Goal: Transaction & Acquisition: Book appointment/travel/reservation

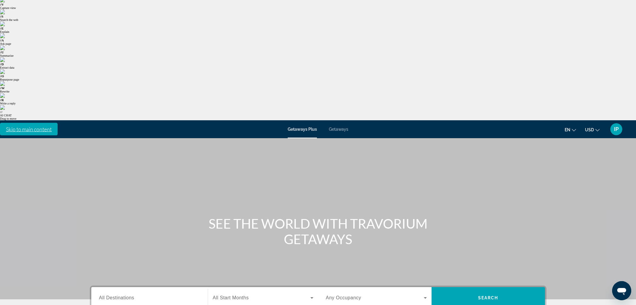
type input "**********"
click at [259, 294] on span "Search widget" at bounding box center [262, 297] width 98 height 7
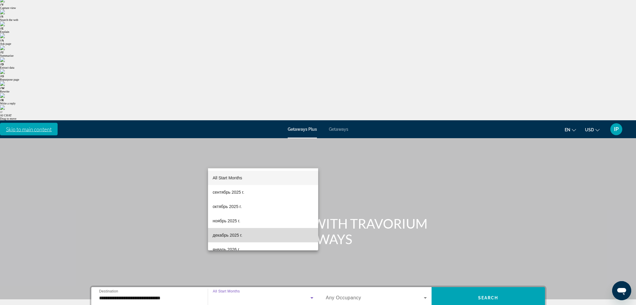
click at [236, 235] on span "декабрь 2025 г." at bounding box center [228, 235] width 30 height 7
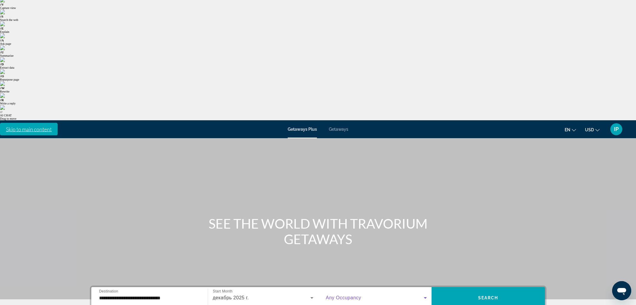
click at [353, 294] on span "Search widget" at bounding box center [375, 297] width 98 height 7
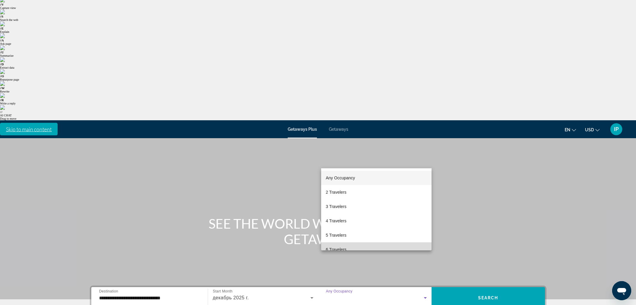
click at [346, 247] on span "6 Travelers" at bounding box center [336, 249] width 21 height 7
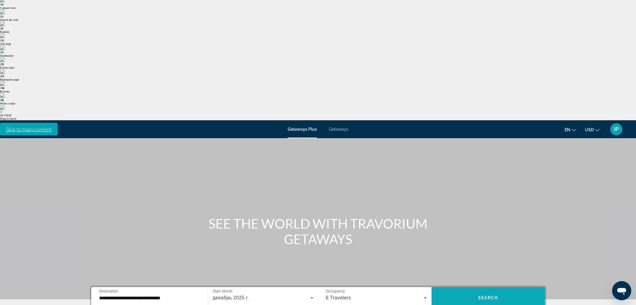
click at [474, 291] on span "Search widget" at bounding box center [488, 298] width 113 height 14
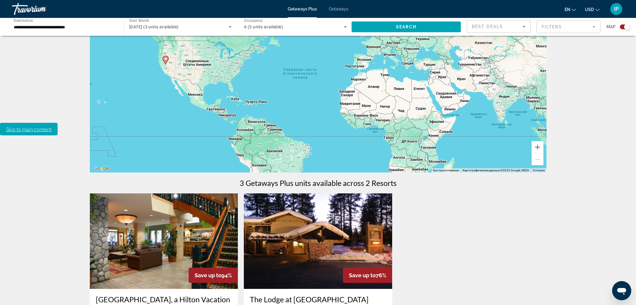
scroll to position [185, 0]
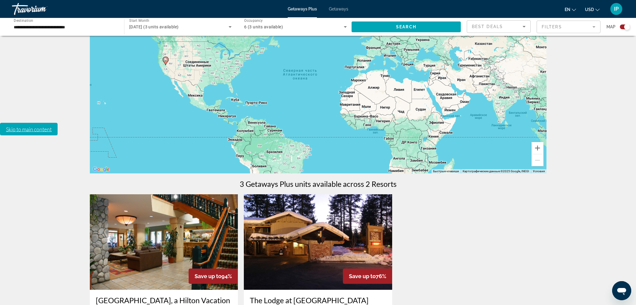
click at [124, 194] on img "Main content" at bounding box center [164, 242] width 148 height 96
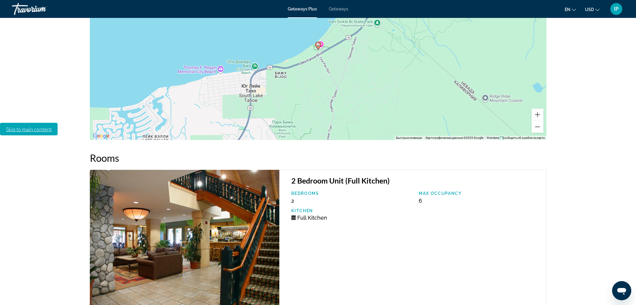
scroll to position [995, 0]
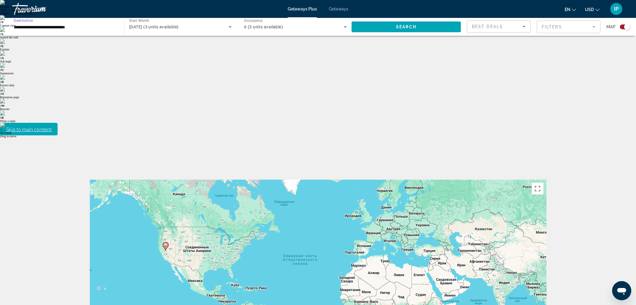
click at [46, 29] on input "**********" at bounding box center [65, 27] width 103 height 7
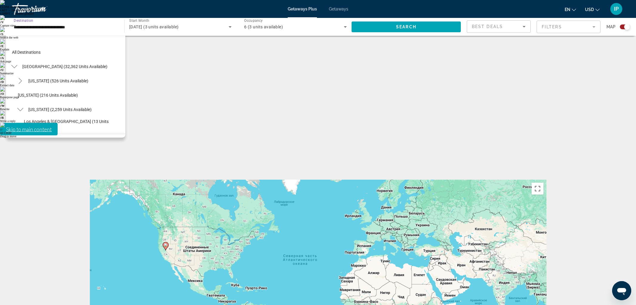
scroll to position [50, 0]
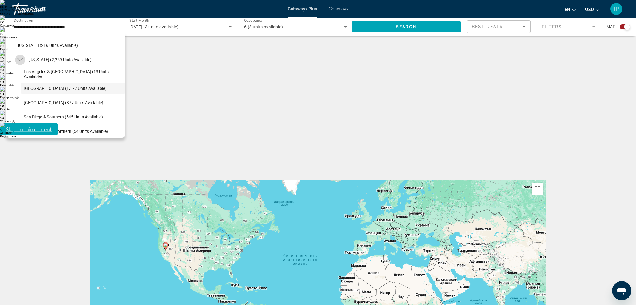
click at [18, 56] on mat-icon "Toggle California (2,259 units available)" at bounding box center [20, 60] width 10 height 10
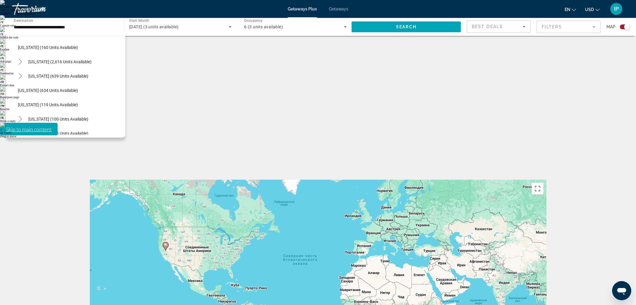
scroll to position [323, 0]
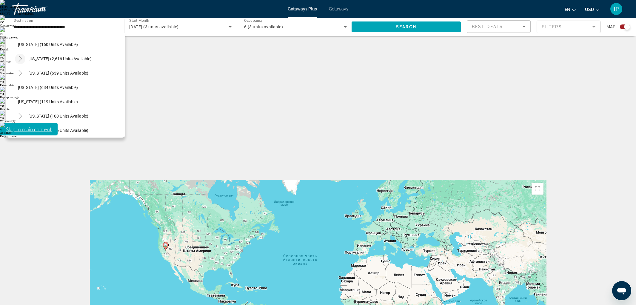
click at [21, 59] on icon "Toggle Nevada (2,616 units available)" at bounding box center [20, 59] width 6 height 6
click at [53, 75] on span "Las Vegas (1,436 units available)" at bounding box center [65, 73] width 83 height 5
type input "**********"
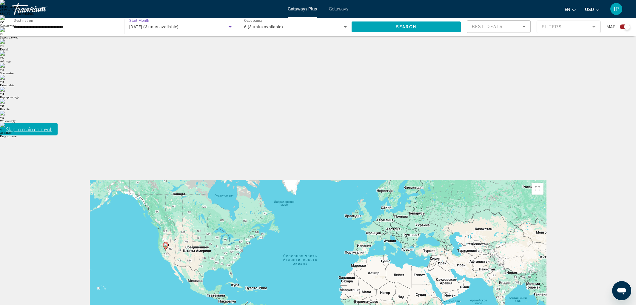
click at [164, 26] on span "December 2025 (3 units available)" at bounding box center [153, 26] width 49 height 5
click at [164, 26] on div at bounding box center [318, 152] width 636 height 305
click at [380, 26] on span "Search widget" at bounding box center [406, 27] width 109 height 14
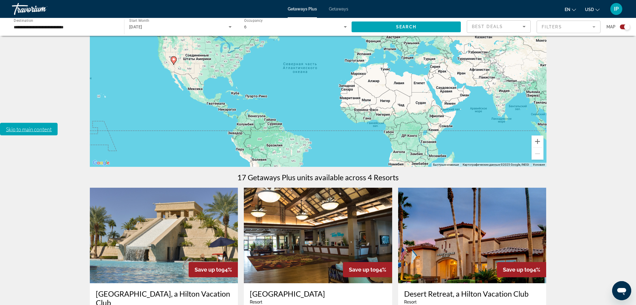
scroll to position [191, 0]
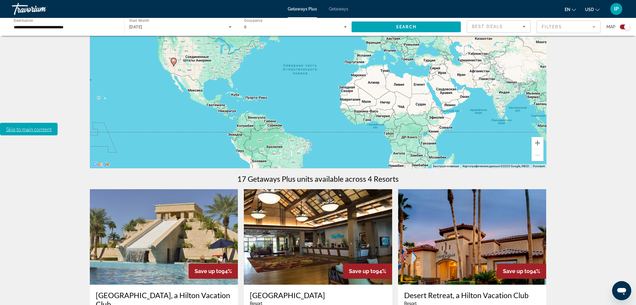
click at [167, 189] on img "Main content" at bounding box center [164, 237] width 148 height 96
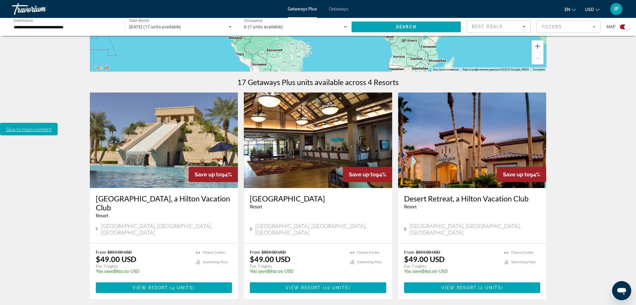
scroll to position [288, 0]
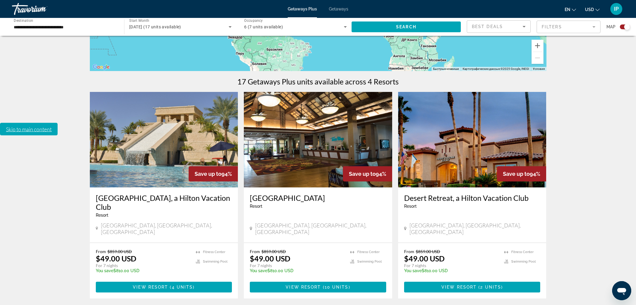
click at [304, 92] on img "Main content" at bounding box center [318, 140] width 148 height 96
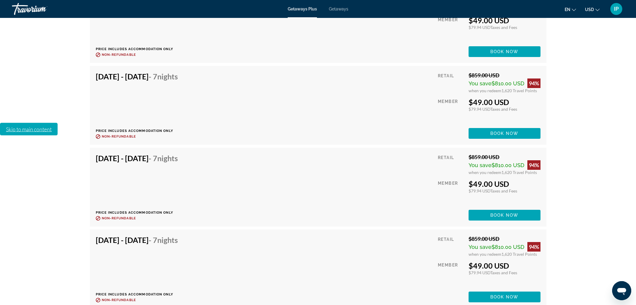
scroll to position [1377, 0]
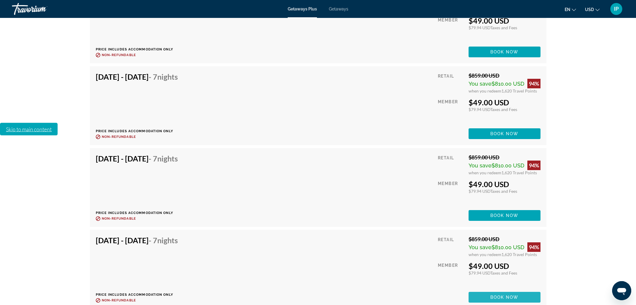
click at [491, 295] on span "Book now" at bounding box center [505, 297] width 28 height 5
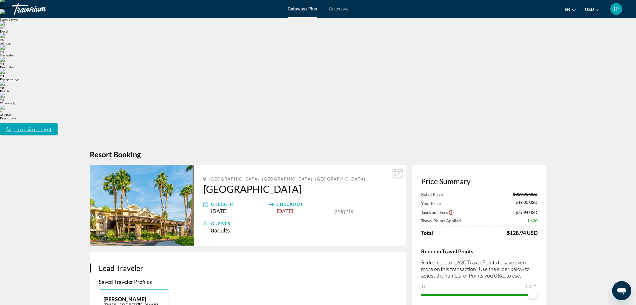
scroll to position [21, 0]
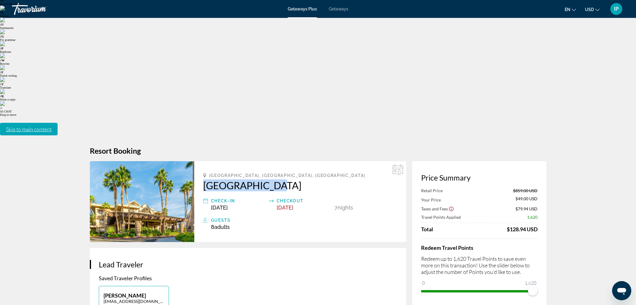
drag, startPoint x: 222, startPoint y: 48, endPoint x: 259, endPoint y: 51, distance: 38.0
click at [260, 161] on div "Las Vegas, NV, USA Tahiti Village Check-In Dec 18, 2025 Checkout Dec 25, 2025 7…" at bounding box center [300, 201] width 212 height 81
copy h2 "Tahiti Village"
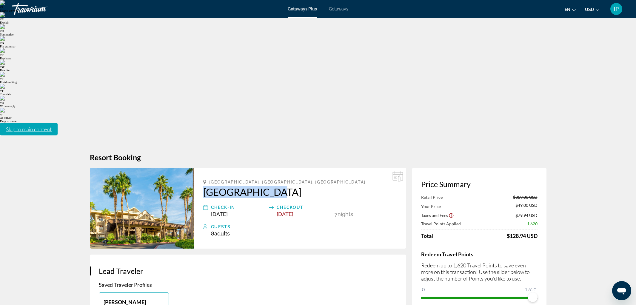
scroll to position [17, 0]
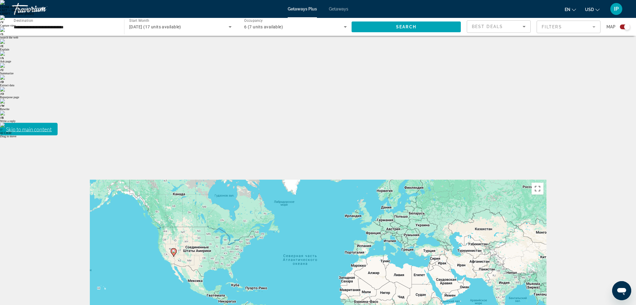
click at [41, 25] on input "**********" at bounding box center [65, 27] width 103 height 7
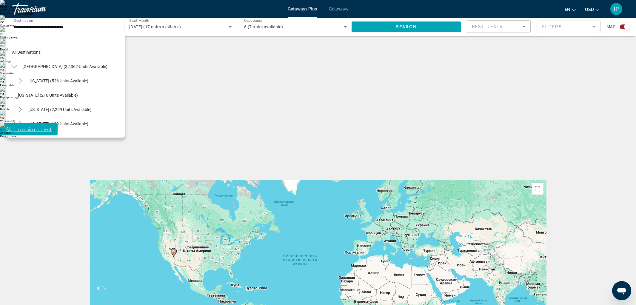
scroll to position [308, 0]
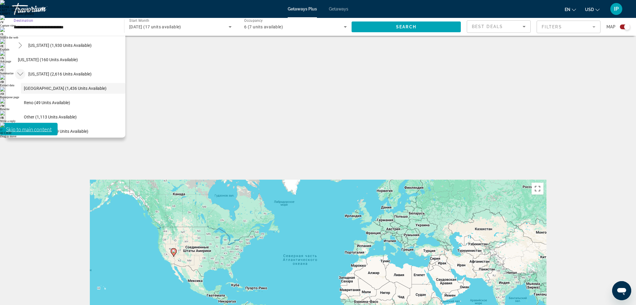
click at [24, 75] on mat-icon "Toggle Nevada (2,616 units available)" at bounding box center [20, 74] width 10 height 10
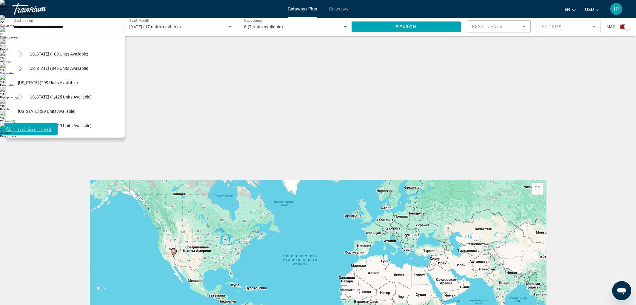
scroll to position [388, 0]
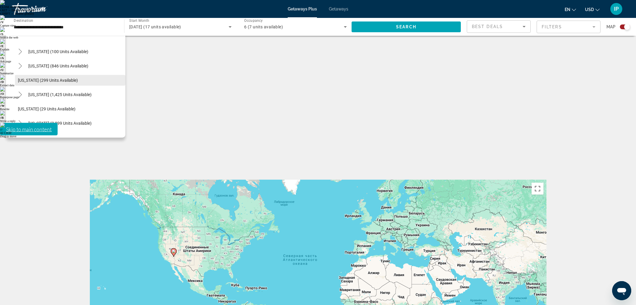
click at [51, 75] on span "Search widget" at bounding box center [70, 80] width 110 height 14
type input "**********"
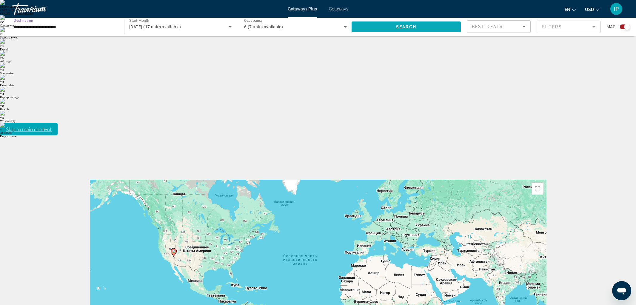
click at [389, 24] on span "Search widget" at bounding box center [406, 27] width 109 height 14
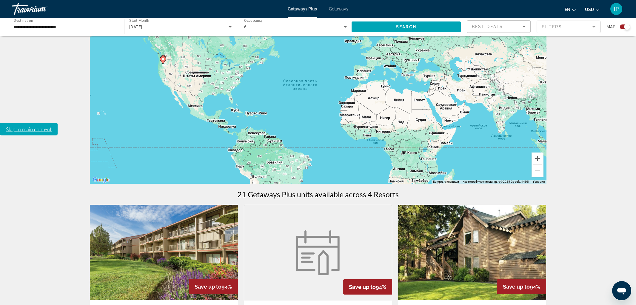
scroll to position [175, 0]
click at [337, 10] on span "Getaways" at bounding box center [338, 9] width 19 height 5
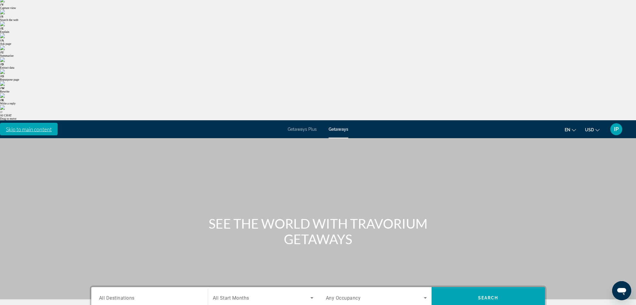
type input "**********"
click at [241, 295] on span "All Start Months" at bounding box center [231, 298] width 36 height 6
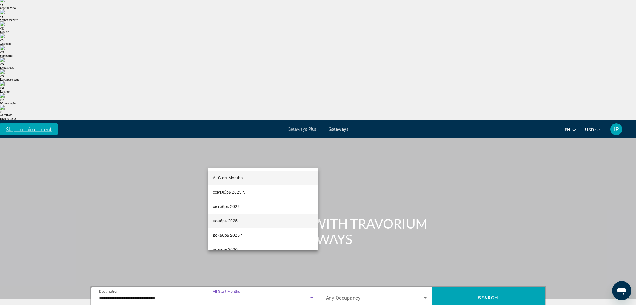
drag, startPoint x: 239, startPoint y: 231, endPoint x: 253, endPoint y: 220, distance: 16.8
click at [239, 231] on mat-option "декабрь 2025 г." at bounding box center [263, 235] width 110 height 14
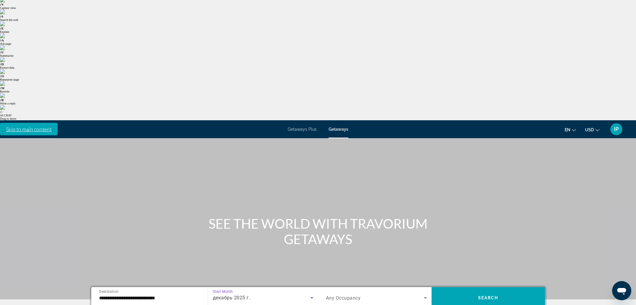
click at [340, 295] on span "Any Occupancy" at bounding box center [343, 298] width 35 height 6
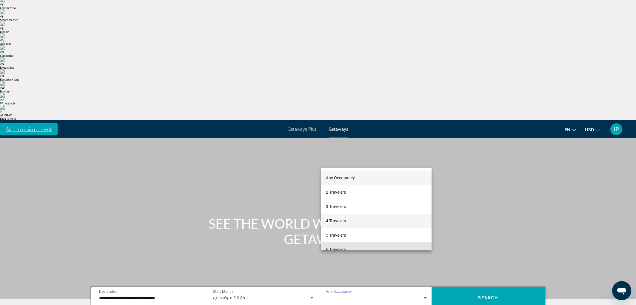
drag, startPoint x: 341, startPoint y: 248, endPoint x: 417, endPoint y: 217, distance: 81.5
click at [342, 248] on span "6 Travelers" at bounding box center [336, 249] width 20 height 7
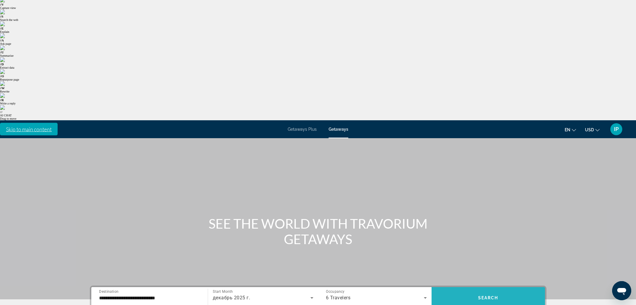
click at [482, 296] on span "Search" at bounding box center [488, 298] width 20 height 5
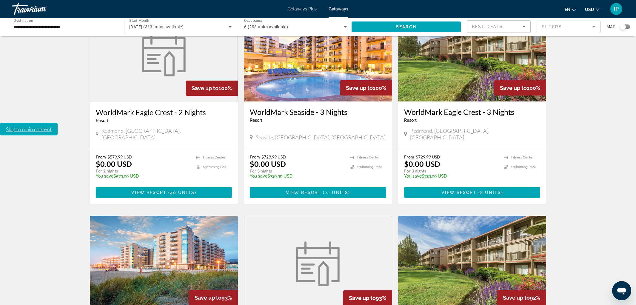
scroll to position [395, 0]
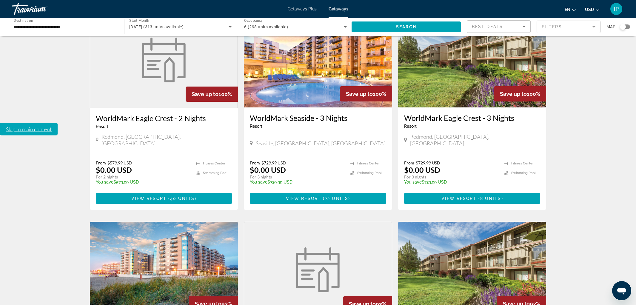
click at [288, 222] on figure "Main content" at bounding box center [318, 270] width 148 height 96
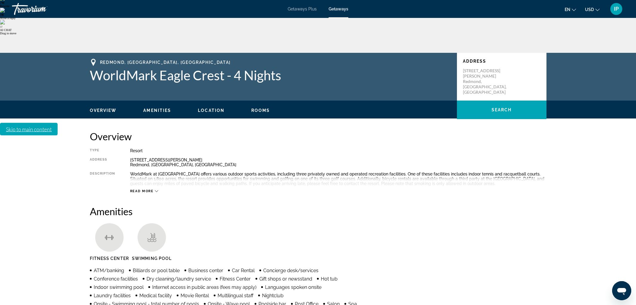
scroll to position [102, 0]
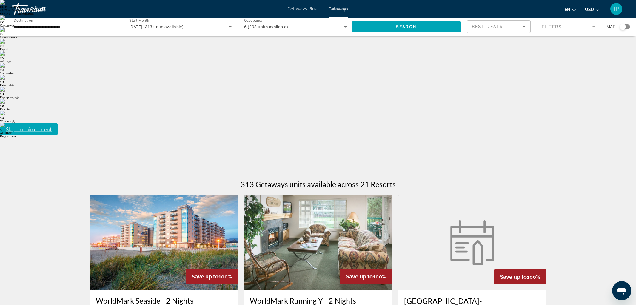
click at [141, 296] on h3 "WorldMark Seaside - 2 Nights" at bounding box center [164, 300] width 136 height 9
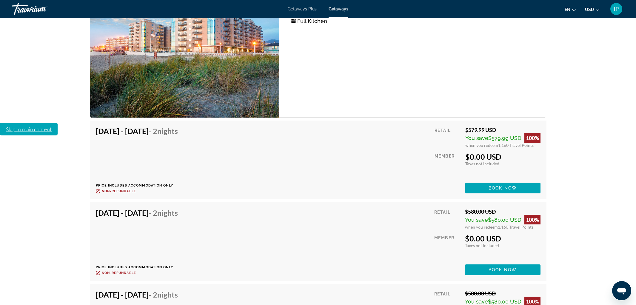
scroll to position [1371, 0]
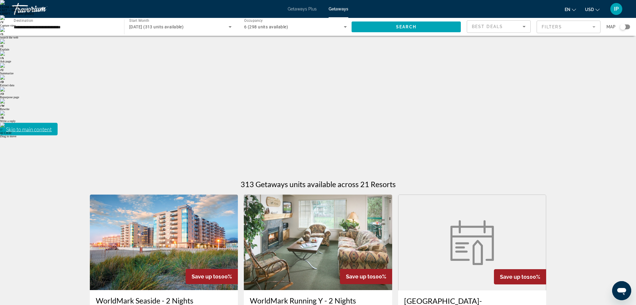
click at [316, 195] on img "Main content" at bounding box center [318, 243] width 148 height 96
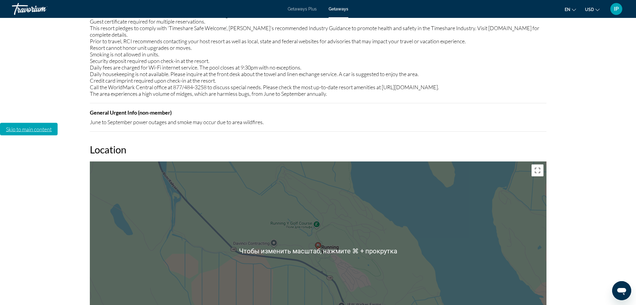
scroll to position [902, 0]
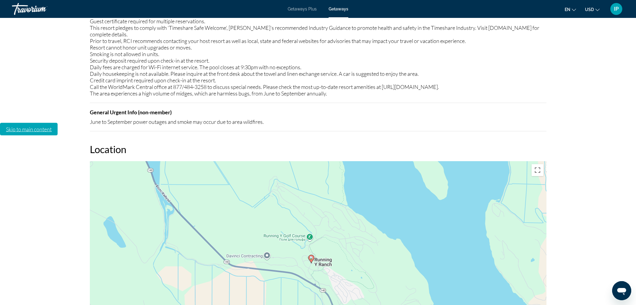
drag, startPoint x: 327, startPoint y: 124, endPoint x: 323, endPoint y: 137, distance: 14.1
click at [320, 161] on div "Чтобы активировать перетаскивание с помощью клавиатуры, нажмите Alt + Ввод. Пос…" at bounding box center [318, 250] width 457 height 179
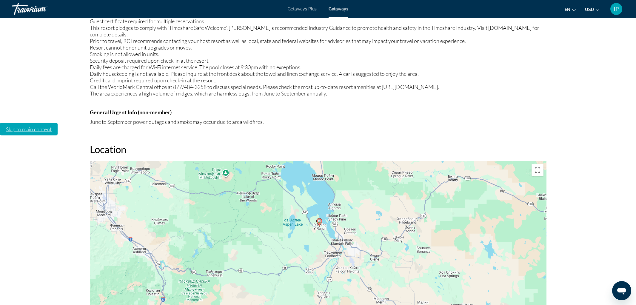
drag, startPoint x: 357, startPoint y: 96, endPoint x: 358, endPoint y: 71, distance: 25.4
click at [358, 161] on div "Чтобы активировать перетаскивание с помощью клавиатуры, нажмите Alt + Ввод. Пос…" at bounding box center [318, 250] width 457 height 179
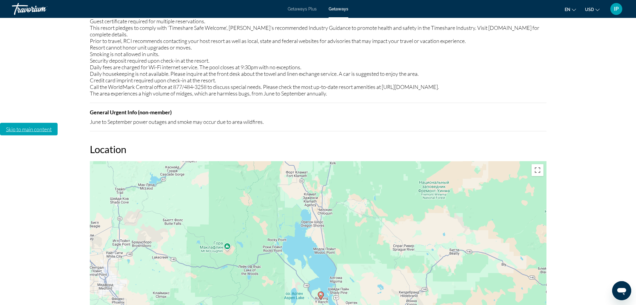
drag, startPoint x: 351, startPoint y: 99, endPoint x: 352, endPoint y: 168, distance: 69.3
click at [353, 173] on div "Чтобы активировать перетаскивание с помощью клавиатуры, нажмите Alt + Ввод. Пос…" at bounding box center [318, 250] width 457 height 179
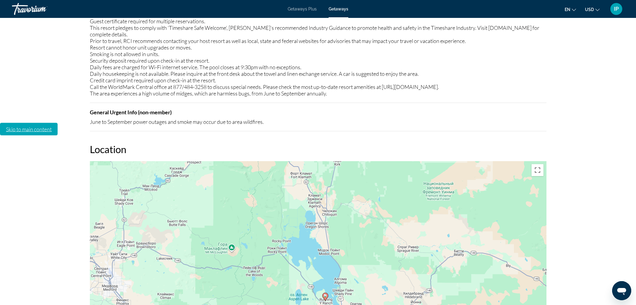
drag, startPoint x: 346, startPoint y: 94, endPoint x: 351, endPoint y: 96, distance: 4.9
click at [351, 161] on div "Чтобы активировать перетаскивание с помощью клавиатуры, нажмите Alt + Ввод. Пос…" at bounding box center [318, 250] width 457 height 179
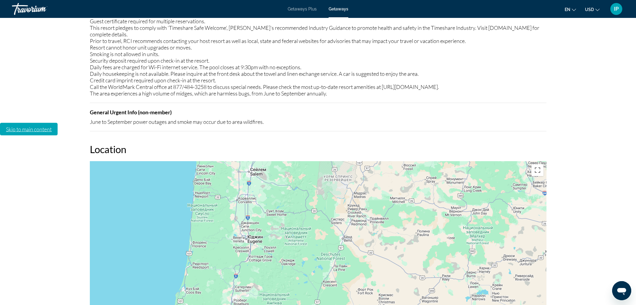
drag, startPoint x: 334, startPoint y: 67, endPoint x: 326, endPoint y: 176, distance: 108.7
click at [326, 176] on div "Чтобы активировать перетаскивание с помощью клавиатуры, нажмите Alt + Ввод. Пос…" at bounding box center [318, 250] width 457 height 179
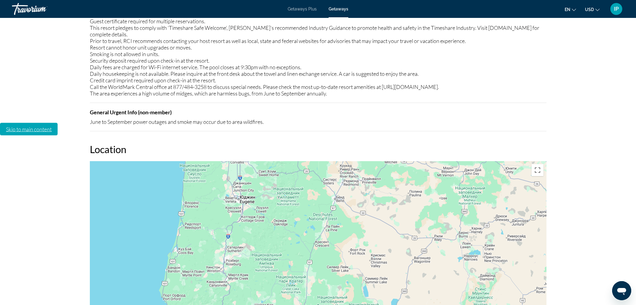
drag, startPoint x: 342, startPoint y: 109, endPoint x: 337, endPoint y: 85, distance: 24.8
click at [334, 161] on div "Чтобы активировать перетаскивание с помощью клавиатуры, нажмите Alt + Ввод. Пос…" at bounding box center [318, 250] width 457 height 179
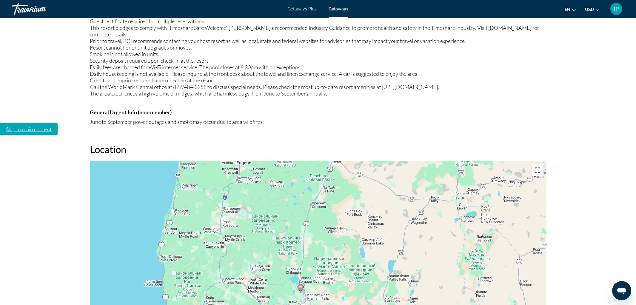
drag, startPoint x: 349, startPoint y: 138, endPoint x: 345, endPoint y: 97, distance: 41.7
click at [345, 161] on div "Чтобы активировать перетаскивание с помощью клавиатуры, нажмите Alt + Ввод. Пос…" at bounding box center [318, 250] width 457 height 179
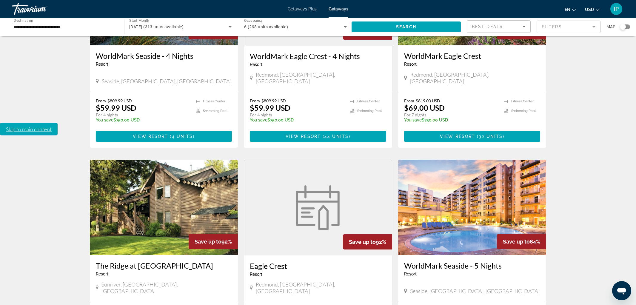
scroll to position [671, 0]
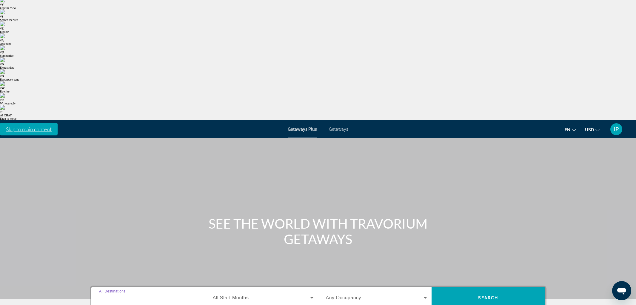
type input "**********"
click at [220, 295] on span "All Start Months" at bounding box center [231, 297] width 36 height 5
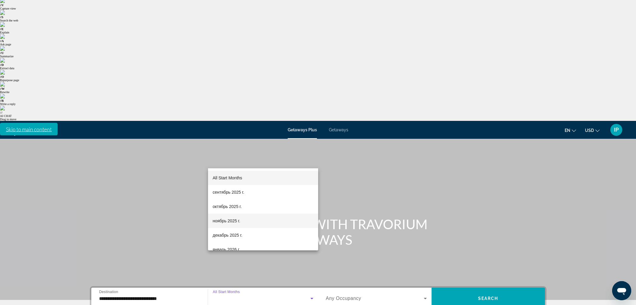
click at [236, 225] on mat-option "ноябрь 2025 г." at bounding box center [263, 221] width 110 height 14
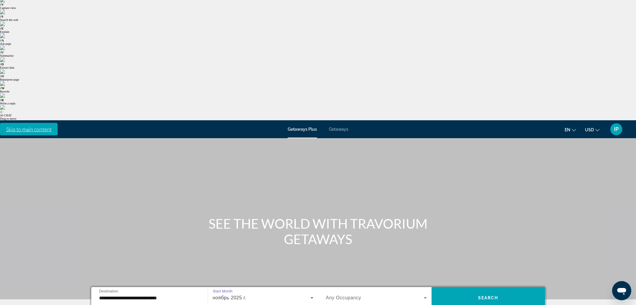
click at [233, 290] on div "ноябрь 2025 г." at bounding box center [263, 298] width 101 height 17
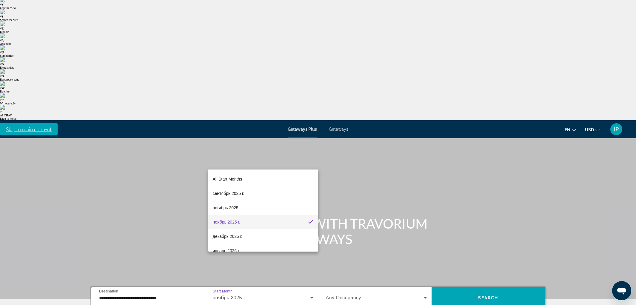
scroll to position [16, 0]
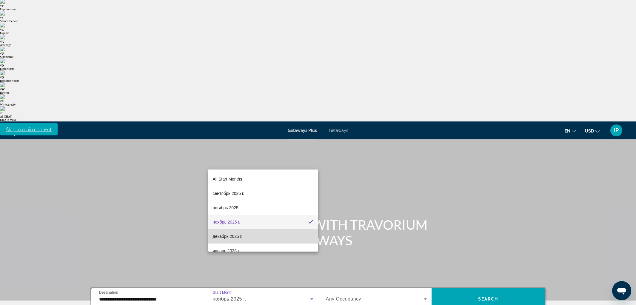
click at [239, 236] on span "декабрь 2025 г." at bounding box center [228, 236] width 30 height 7
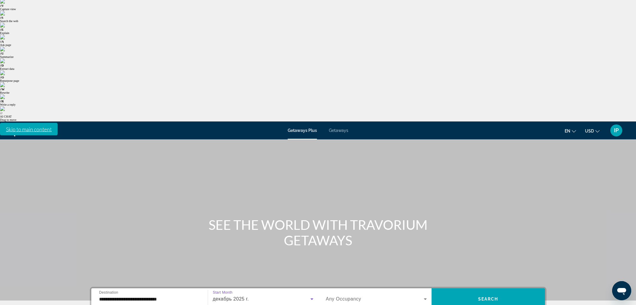
click at [339, 296] on span "Any Occupancy" at bounding box center [344, 298] width 36 height 5
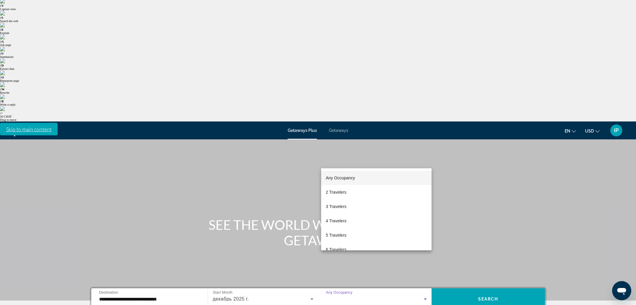
scroll to position [18, 0]
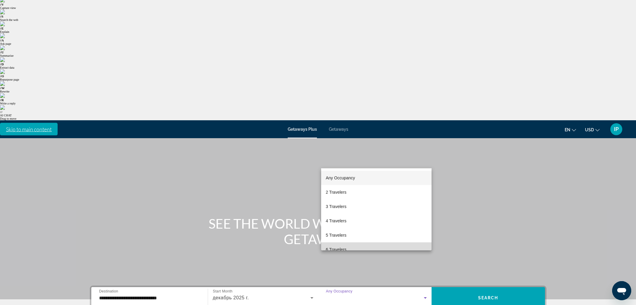
click at [351, 244] on mat-option "6 Travelers" at bounding box center [376, 249] width 110 height 14
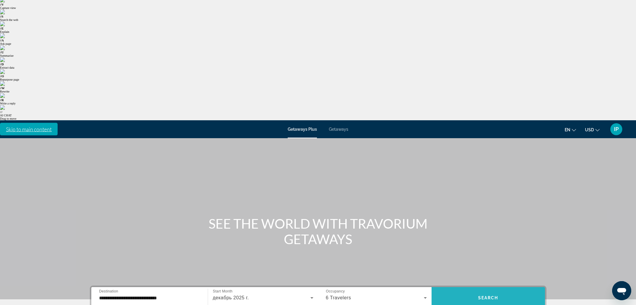
click at [492, 296] on span "Search" at bounding box center [488, 298] width 20 height 5
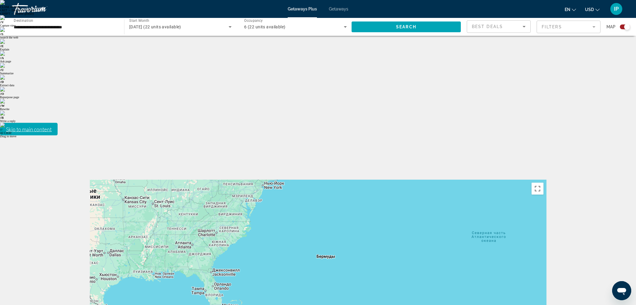
drag, startPoint x: 126, startPoint y: 124, endPoint x: 368, endPoint y: 129, distance: 241.9
click at [368, 180] on div "Main content" at bounding box center [318, 269] width 457 height 179
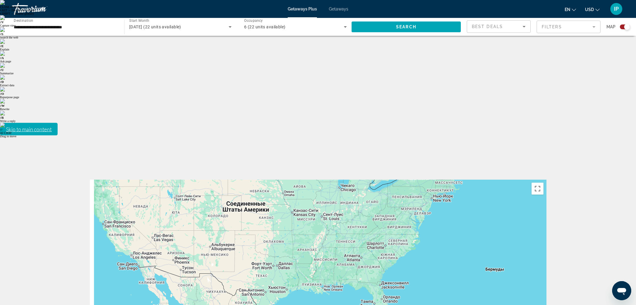
drag, startPoint x: 182, startPoint y: 122, endPoint x: 353, endPoint y: 135, distance: 170.7
click at [353, 180] on div "Main content" at bounding box center [318, 269] width 457 height 179
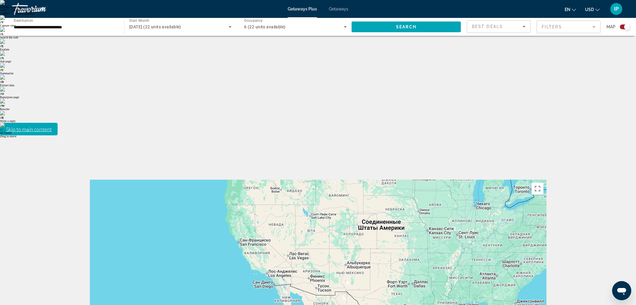
drag, startPoint x: 206, startPoint y: 125, endPoint x: 340, endPoint y: 143, distance: 135.9
click at [340, 180] on div "Main content" at bounding box center [318, 269] width 457 height 179
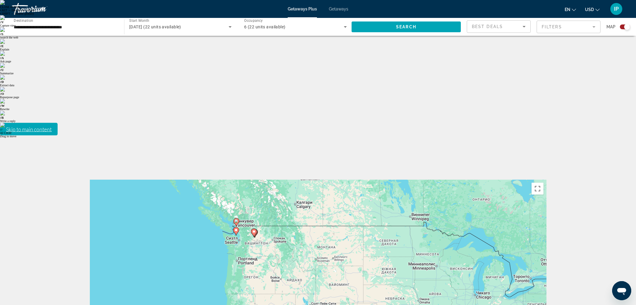
drag, startPoint x: 279, startPoint y: 84, endPoint x: 279, endPoint y: 168, distance: 84.8
click at [279, 180] on div "Чтобы активировать перетаскивание с помощью клавиатуры, нажмите Alt + Ввод. Пос…" at bounding box center [318, 269] width 457 height 179
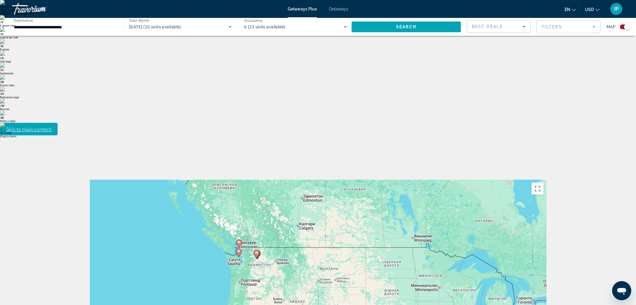
drag, startPoint x: 247, startPoint y: 87, endPoint x: 252, endPoint y: 119, distance: 31.8
click at [252, 180] on div "Чтобы активировать перетаскивание с помощью клавиатуры, нажмите Alt + Ввод. Пос…" at bounding box center [318, 269] width 457 height 179
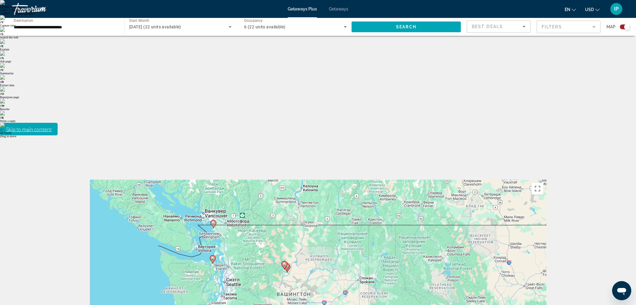
drag, startPoint x: 108, startPoint y: 121, endPoint x: 310, endPoint y: 125, distance: 202.5
click at [311, 180] on div "Чтобы активировать перетаскивание с помощью клавиатуры, нажмите Alt + Ввод. Пос…" at bounding box center [318, 269] width 457 height 179
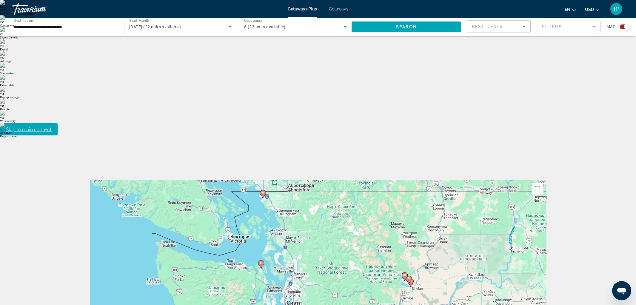
drag, startPoint x: 172, startPoint y: 142, endPoint x: 327, endPoint y: 153, distance: 155.3
click at [327, 180] on div "Чтобы активировать перетаскивание с помощью клавиатуры, нажмите Alt + Ввод. Пос…" at bounding box center [318, 269] width 457 height 179
click at [260, 262] on image "Main content" at bounding box center [261, 264] width 4 height 4
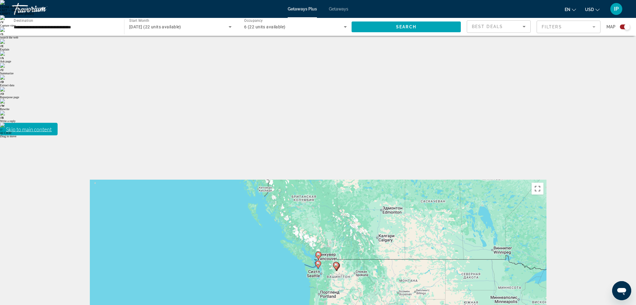
click at [319, 262] on image "Main content" at bounding box center [319, 264] width 4 height 4
type input "**********"
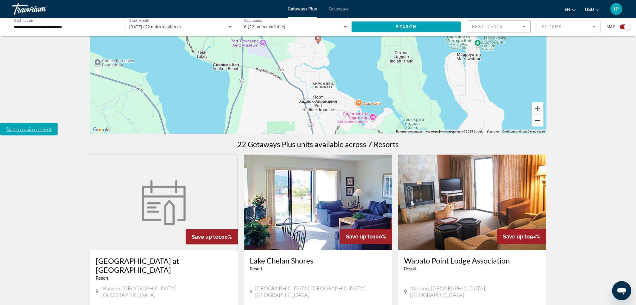
scroll to position [226, 0]
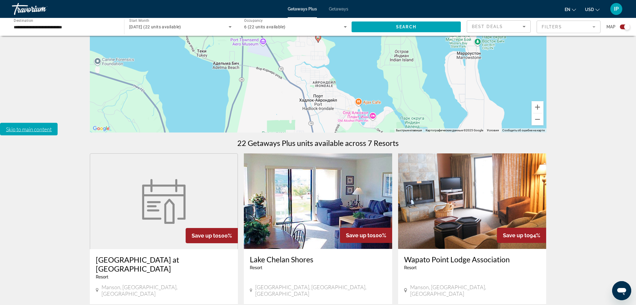
click at [483, 153] on img "Main content" at bounding box center [472, 201] width 148 height 96
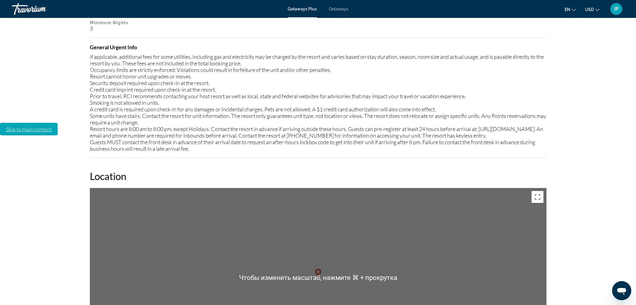
scroll to position [809, 0]
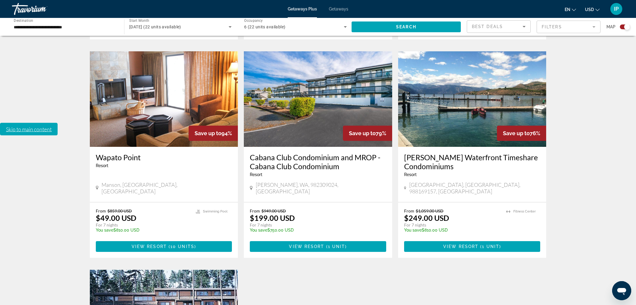
scroll to position [549, 0]
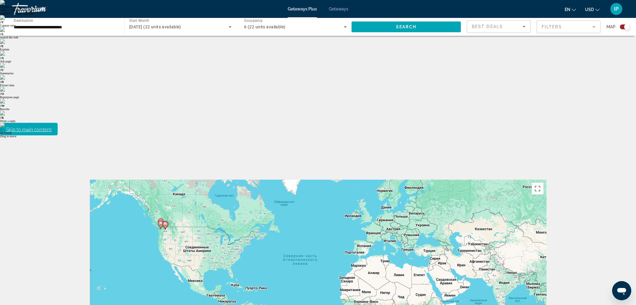
click at [339, 9] on span "Getaways" at bounding box center [338, 9] width 19 height 5
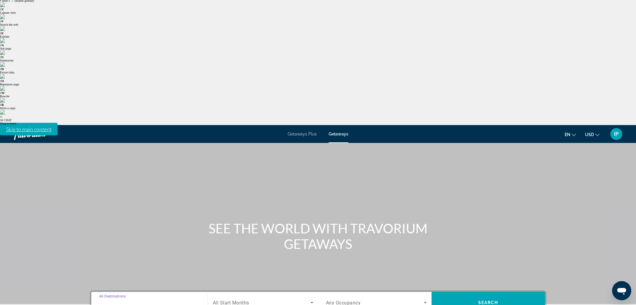
scroll to position [18, 0]
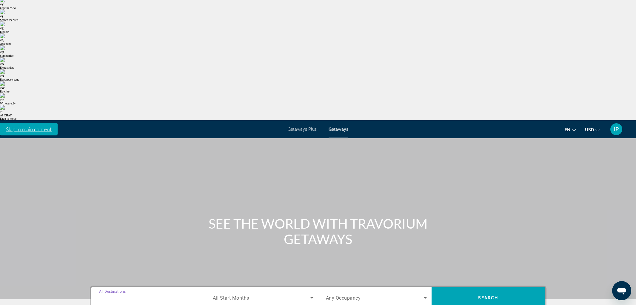
click at [126, 295] on input "**********" at bounding box center [149, 298] width 101 height 7
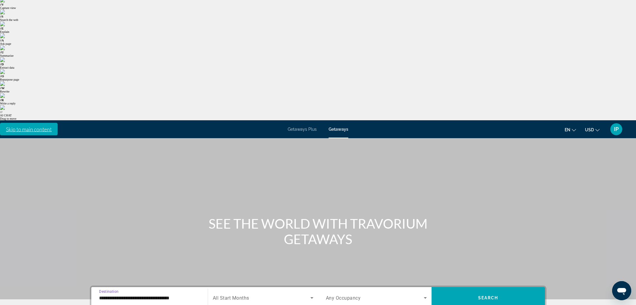
type input "**********"
click at [230, 294] on span "Search widget" at bounding box center [262, 297] width 98 height 7
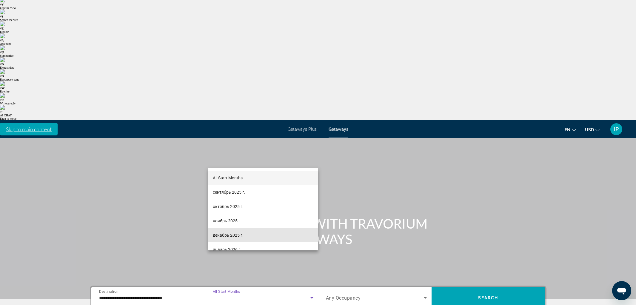
drag, startPoint x: 237, startPoint y: 236, endPoint x: 331, endPoint y: 189, distance: 105.0
click at [237, 236] on span "декабрь 2025 г." at bounding box center [228, 235] width 31 height 7
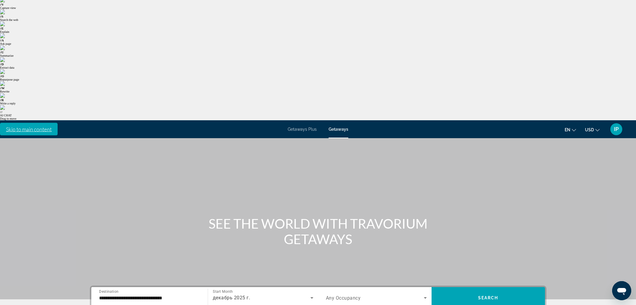
click at [338, 295] on span "Any Occupancy" at bounding box center [343, 298] width 35 height 6
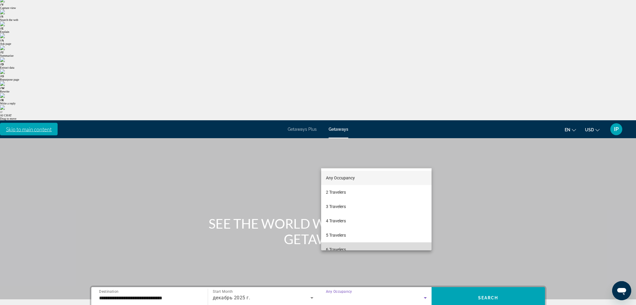
click at [347, 244] on mat-option "6 Travelers" at bounding box center [376, 249] width 110 height 14
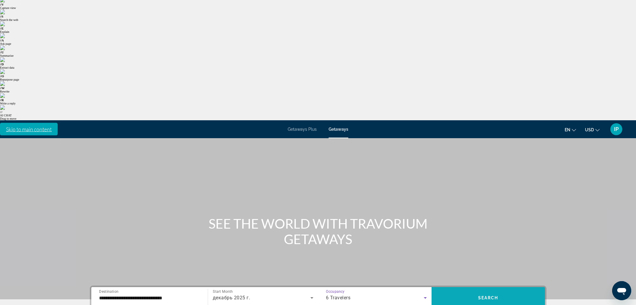
click at [480, 291] on span "Search widget" at bounding box center [488, 298] width 113 height 14
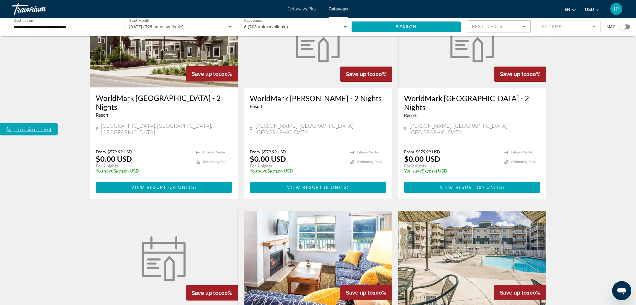
scroll to position [203, 0]
click at [305, 211] on img "Main content" at bounding box center [318, 259] width 148 height 96
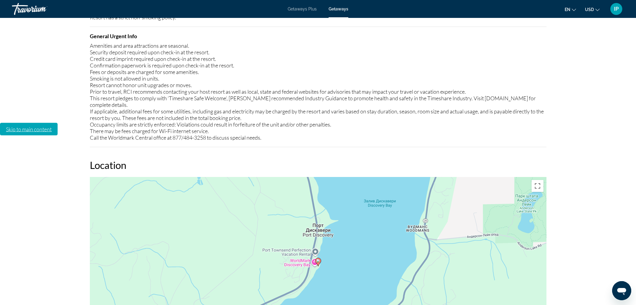
scroll to position [885, 0]
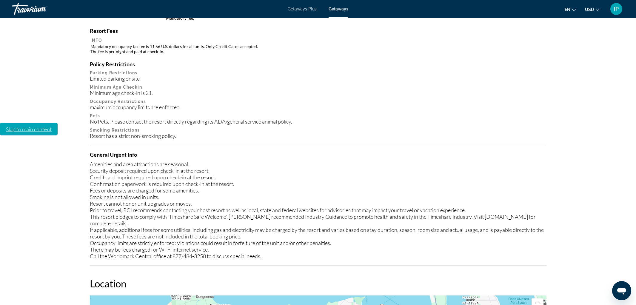
scroll to position [759, 0]
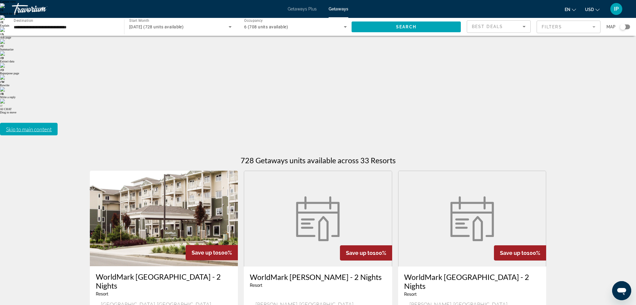
scroll to position [24, 0]
click at [293, 170] on figure "Main content" at bounding box center [318, 218] width 148 height 96
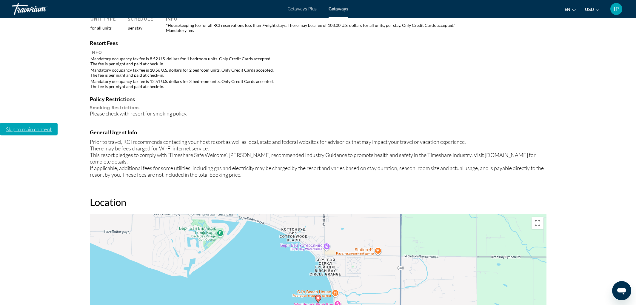
scroll to position [398, 0]
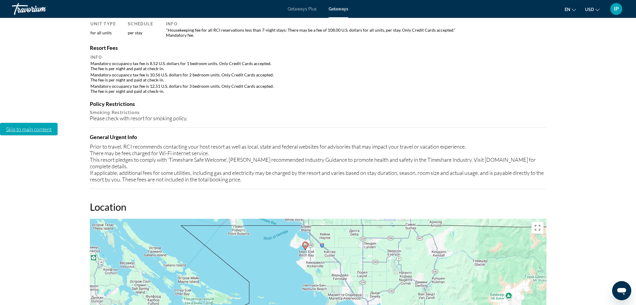
drag, startPoint x: 419, startPoint y: 220, endPoint x: 406, endPoint y: 163, distance: 58.2
click at [406, 219] on div "Чтобы активировать перетаскивание с помощью клавиатуры, нажмите Alt + Ввод. Пос…" at bounding box center [318, 308] width 457 height 179
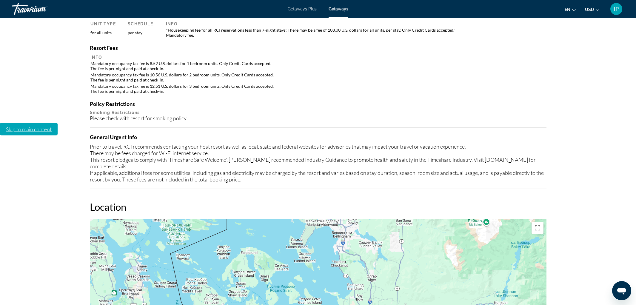
drag, startPoint x: 415, startPoint y: 225, endPoint x: 393, endPoint y: 150, distance: 77.9
click at [393, 219] on div "Чтобы активировать перетаскивание с помощью клавиатуры, нажмите Alt + Ввод. Пос…" at bounding box center [318, 308] width 457 height 179
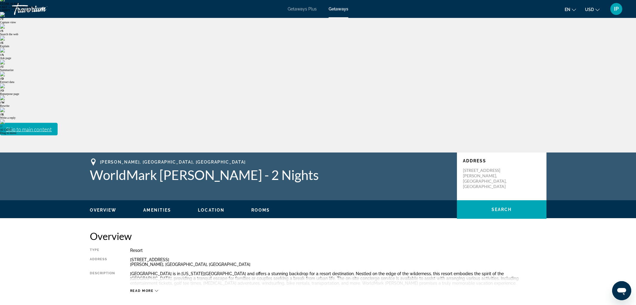
scroll to position [0, 0]
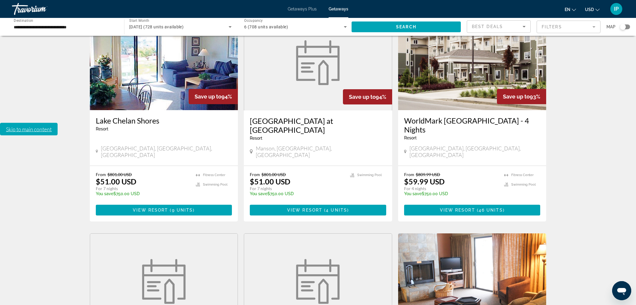
scroll to position [617, 0]
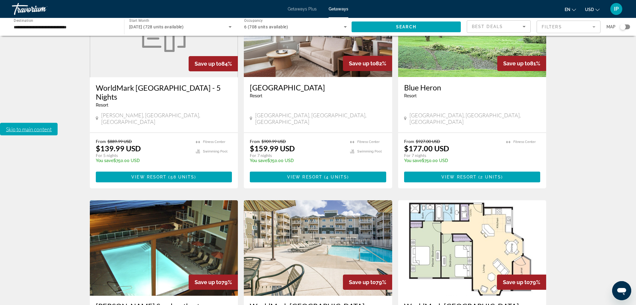
scroll to position [661, 0]
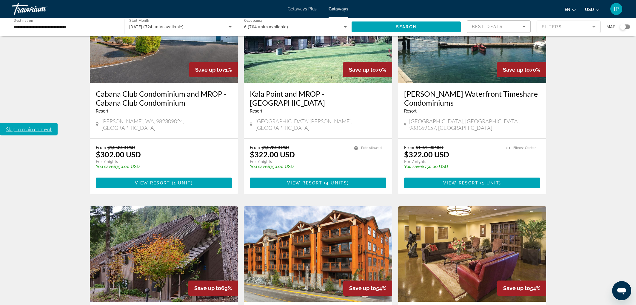
scroll to position [467, 0]
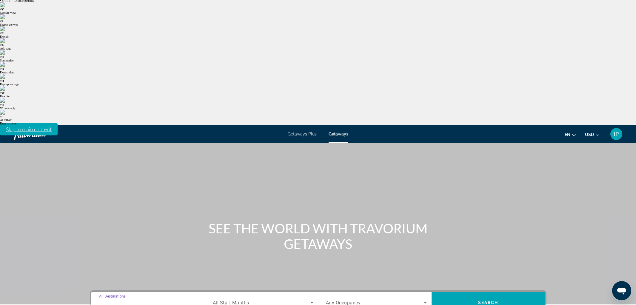
scroll to position [18, 0]
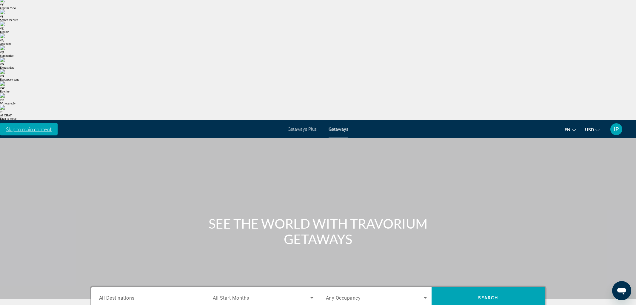
type input "**********"
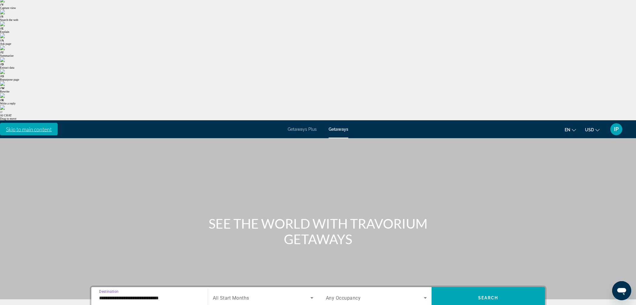
click at [222, 295] on span "All Start Months" at bounding box center [231, 298] width 36 height 6
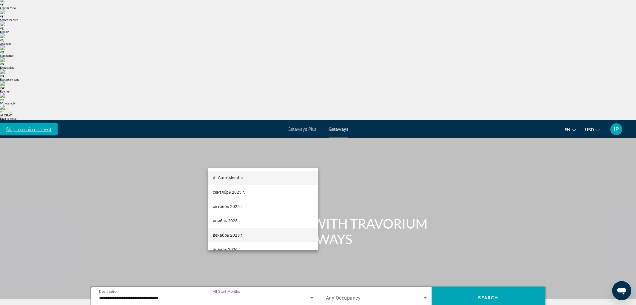
click at [228, 234] on span "декабрь 2025 г." at bounding box center [228, 235] width 31 height 7
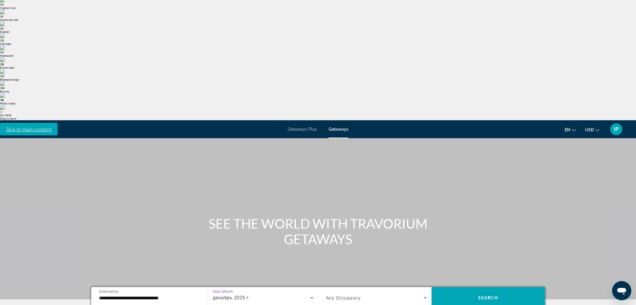
click at [347, 295] on span "Any Occupancy" at bounding box center [343, 298] width 35 height 6
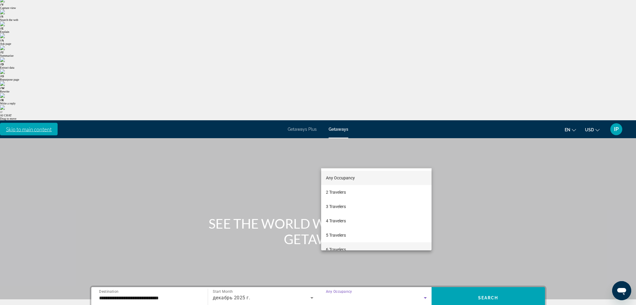
click at [347, 250] on mat-option "6 Travelers" at bounding box center [376, 249] width 110 height 14
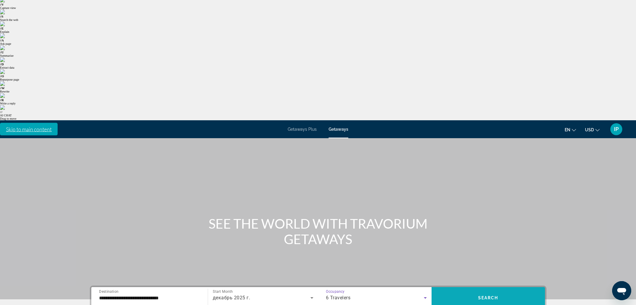
click at [497, 296] on span "Search" at bounding box center [488, 298] width 20 height 5
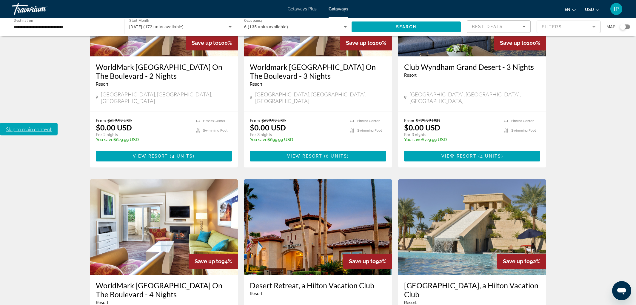
scroll to position [234, 0]
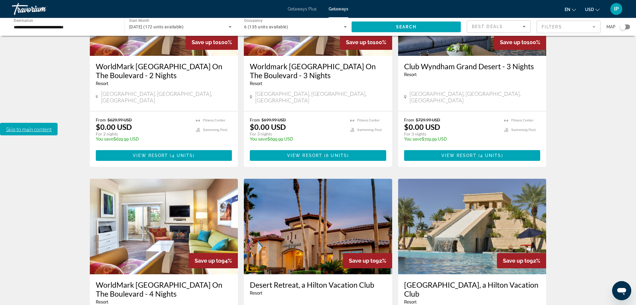
click at [159, 179] on img "Main content" at bounding box center [164, 227] width 148 height 96
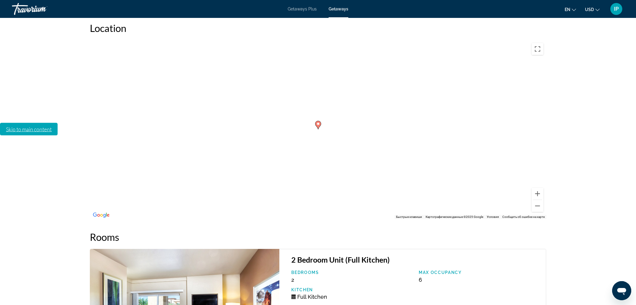
scroll to position [994, 0]
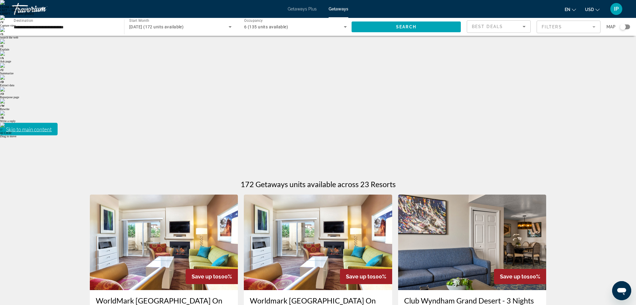
click at [288, 195] on img "Main content" at bounding box center [318, 243] width 148 height 96
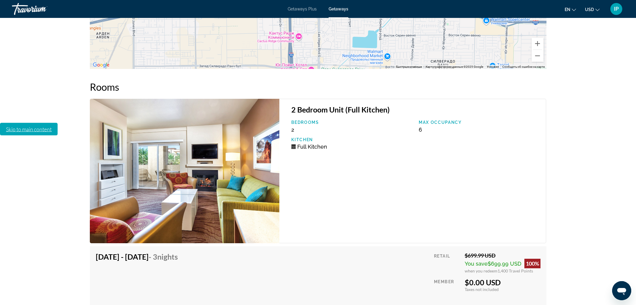
scroll to position [1146, 0]
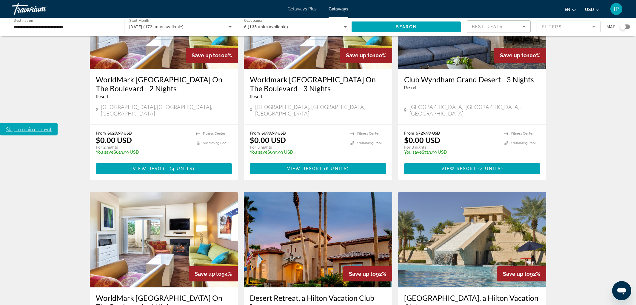
scroll to position [222, 0]
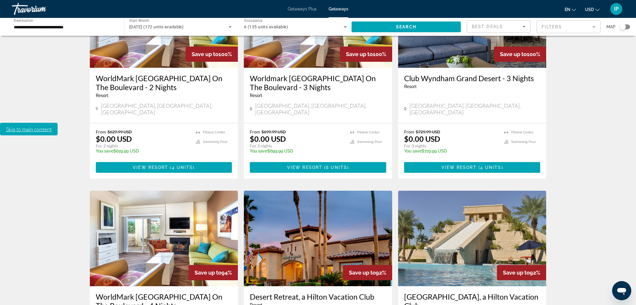
click at [309, 191] on img "Main content" at bounding box center [318, 239] width 148 height 96
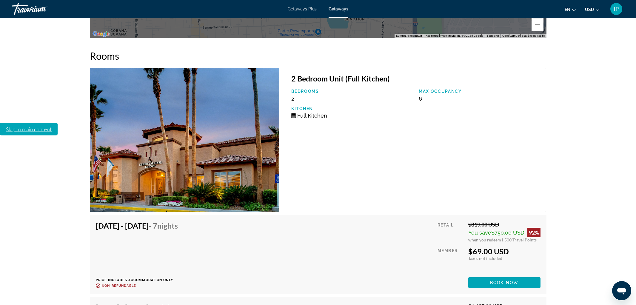
scroll to position [1021, 0]
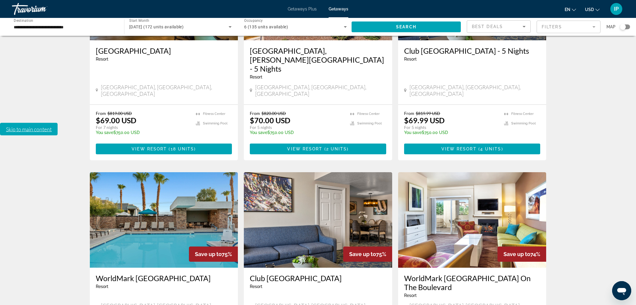
scroll to position [688, 0]
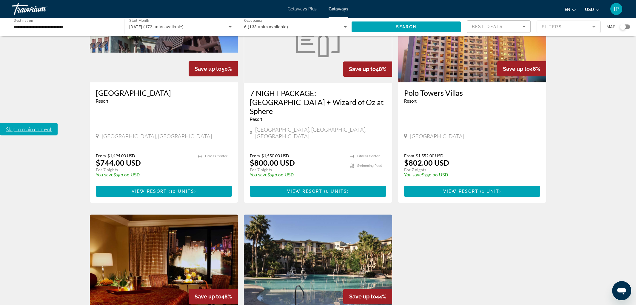
scroll to position [670, 0]
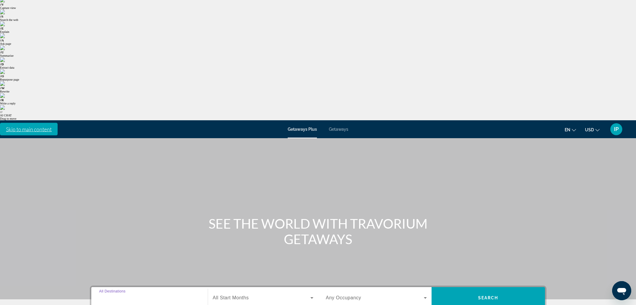
scroll to position [75, 0]
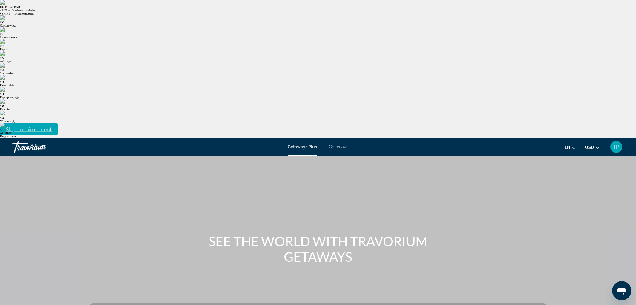
click at [331, 145] on span "Getaways" at bounding box center [338, 147] width 19 height 5
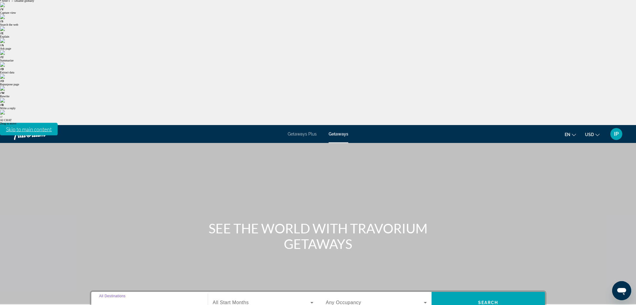
scroll to position [18, 0]
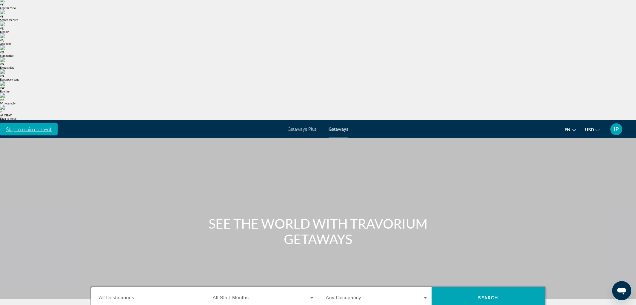
type input "**********"
click at [156, 295] on input "**********" at bounding box center [149, 298] width 101 height 7
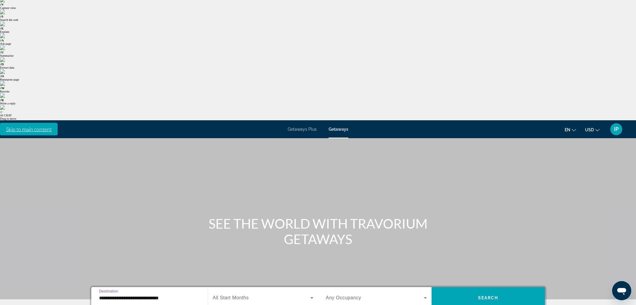
scroll to position [222, 0]
click at [256, 290] on div "Search widget" at bounding box center [263, 298] width 101 height 17
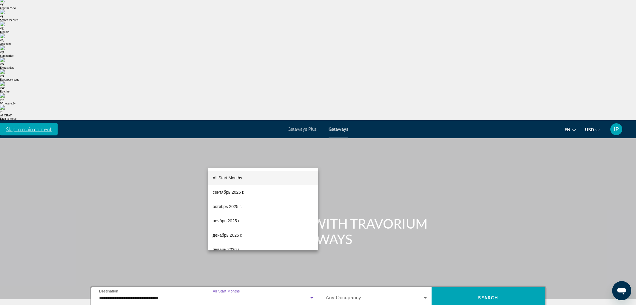
drag, startPoint x: 238, startPoint y: 230, endPoint x: 331, endPoint y: 179, distance: 106.4
click at [238, 230] on mat-option "декабрь 2025 г." at bounding box center [263, 235] width 110 height 14
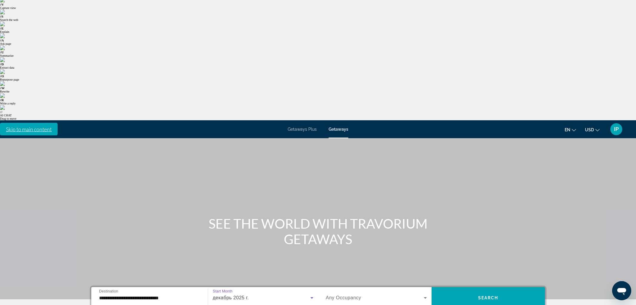
click at [351, 290] on div "Search widget" at bounding box center [376, 298] width 101 height 17
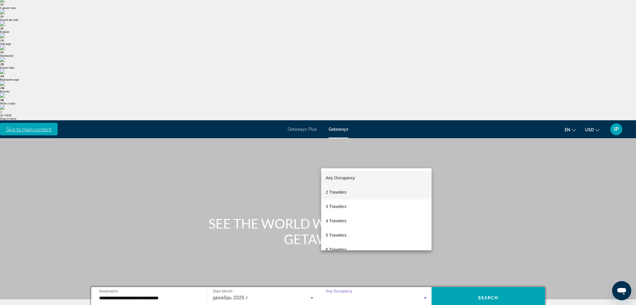
drag, startPoint x: 346, startPoint y: 190, endPoint x: 351, endPoint y: 189, distance: 5.0
click at [346, 190] on span "2 Travelers" at bounding box center [336, 192] width 21 height 7
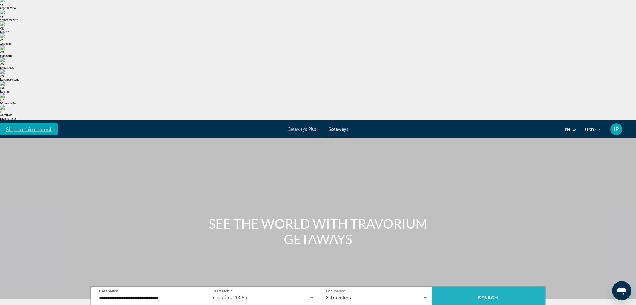
click at [497, 287] on span "Search widget" at bounding box center [488, 297] width 113 height 21
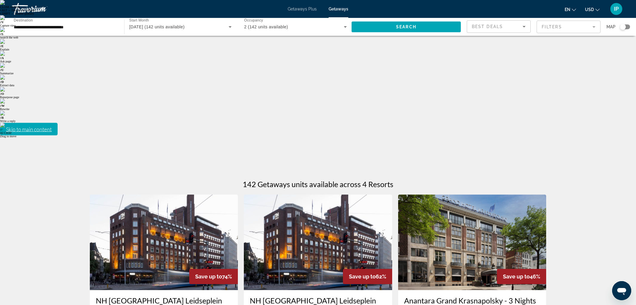
click at [190, 195] on img "Main content" at bounding box center [164, 243] width 148 height 96
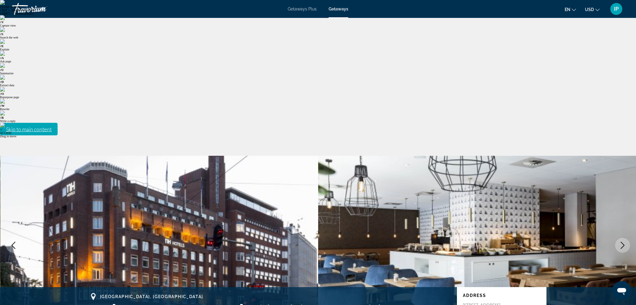
click at [623, 238] on button "Next image" at bounding box center [622, 245] width 15 height 15
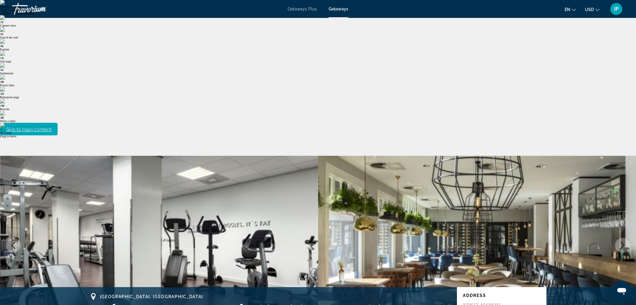
click at [623, 238] on button "Next image" at bounding box center [622, 245] width 15 height 15
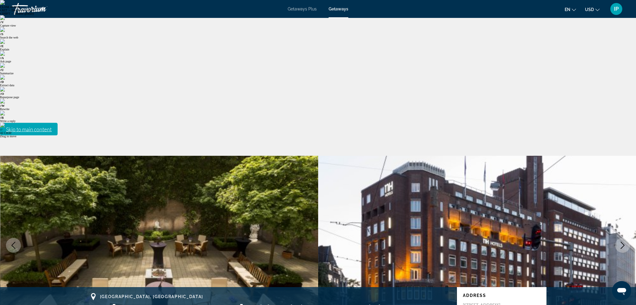
click at [623, 238] on button "Next image" at bounding box center [622, 245] width 15 height 15
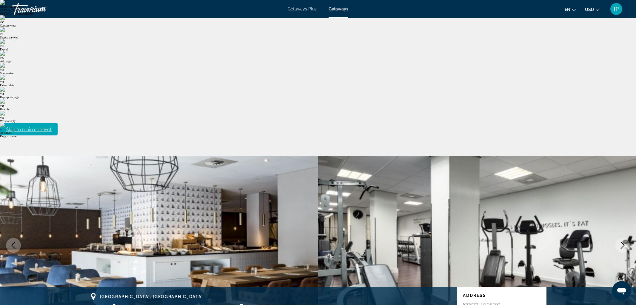
click at [623, 238] on button "Next image" at bounding box center [622, 245] width 15 height 15
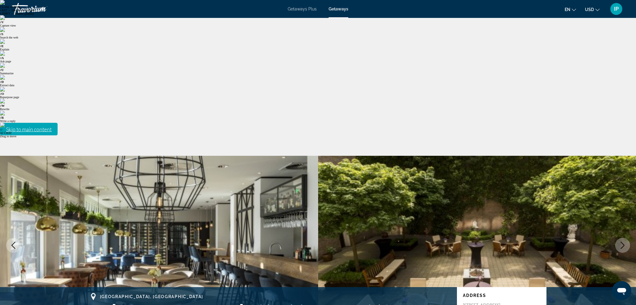
click at [623, 238] on button "Next image" at bounding box center [622, 245] width 15 height 15
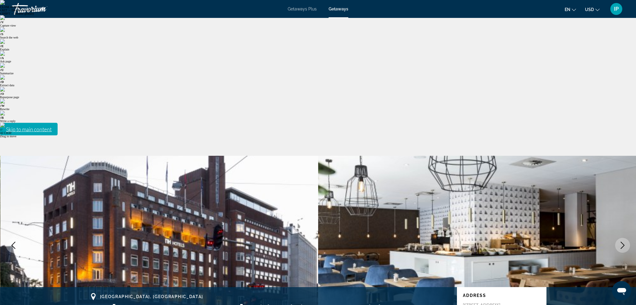
click at [623, 238] on button "Next image" at bounding box center [622, 245] width 15 height 15
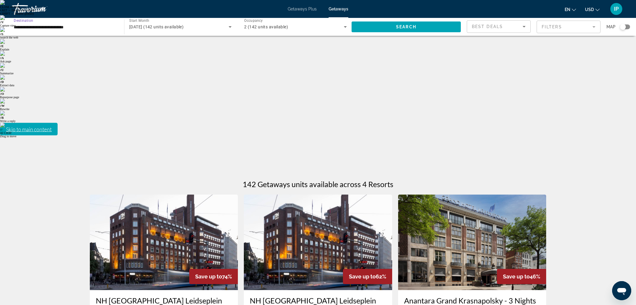
click at [68, 28] on input "**********" at bounding box center [65, 27] width 103 height 7
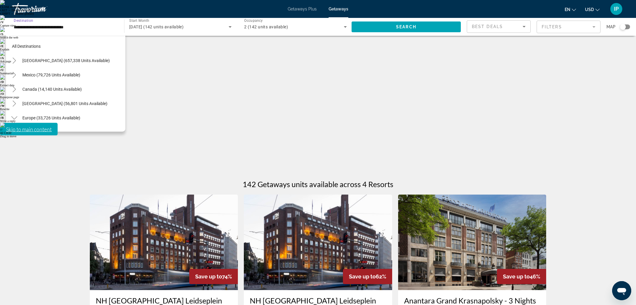
scroll to position [222, 0]
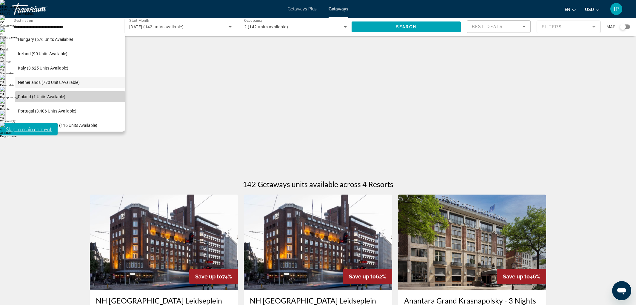
click at [48, 96] on span "Poland (1 units available)" at bounding box center [41, 96] width 47 height 5
type input "**********"
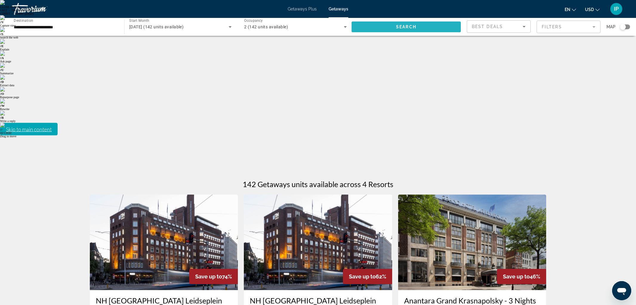
click at [387, 24] on span "Search widget" at bounding box center [406, 27] width 109 height 14
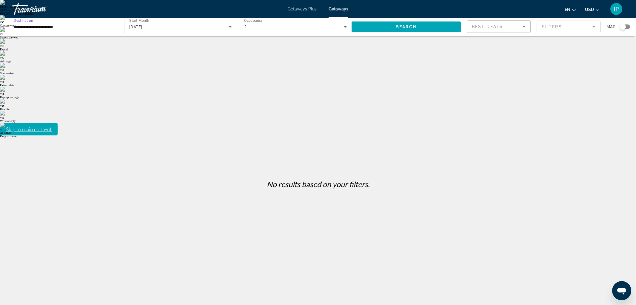
click at [47, 28] on input "**********" at bounding box center [65, 27] width 103 height 7
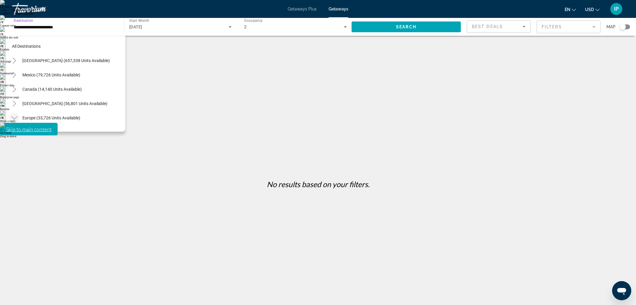
click at [14, 116] on icon "Toggle Europe (33,726 units available)" at bounding box center [14, 118] width 6 height 6
click at [13, 63] on icon "Toggle United States (657,338 units available)" at bounding box center [14, 61] width 6 height 6
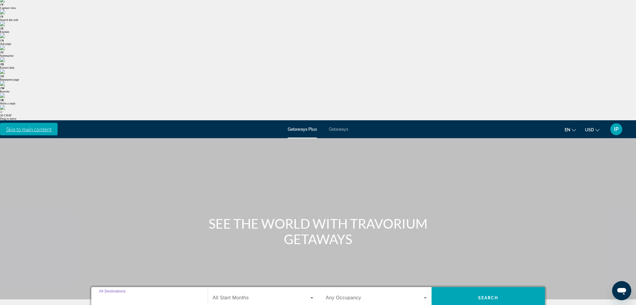
type input "**********"
click at [226, 295] on span "All Start Months" at bounding box center [231, 297] width 36 height 5
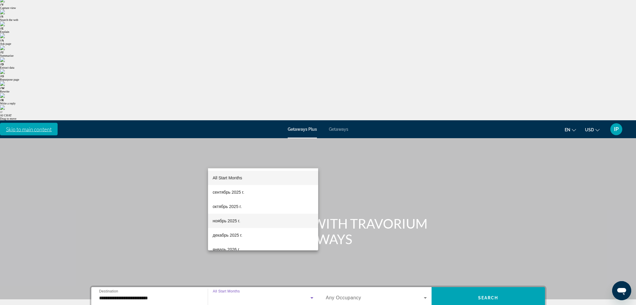
drag, startPoint x: 230, startPoint y: 235, endPoint x: 261, endPoint y: 223, distance: 33.3
click at [230, 235] on span "декабрь 2025 г." at bounding box center [228, 235] width 30 height 7
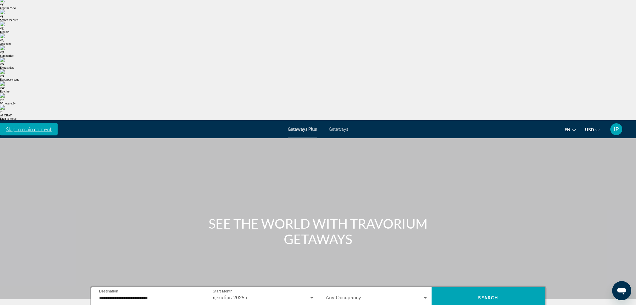
click at [339, 295] on span "Any Occupancy" at bounding box center [344, 297] width 36 height 5
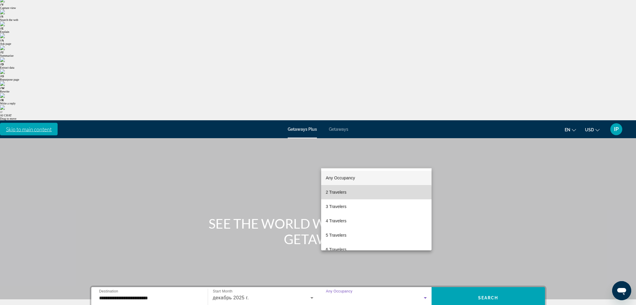
click at [340, 195] on span "2 Travelers" at bounding box center [336, 192] width 21 height 7
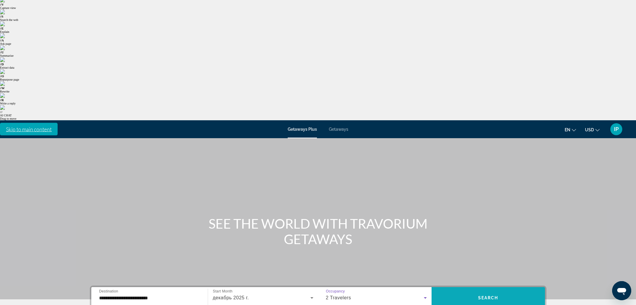
click at [498, 296] on span "Search" at bounding box center [488, 298] width 20 height 5
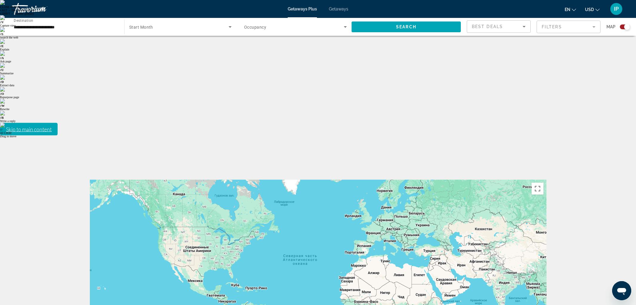
scroll to position [8, 0]
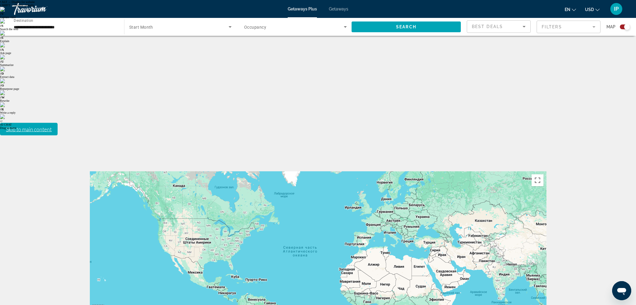
click at [54, 21] on div "**********" at bounding box center [65, 27] width 103 height 17
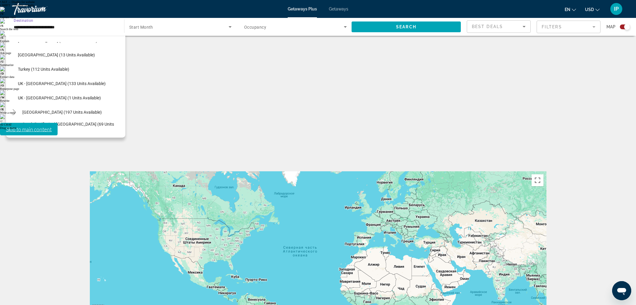
scroll to position [314, 0]
